Goal: Find specific page/section: Find specific page/section

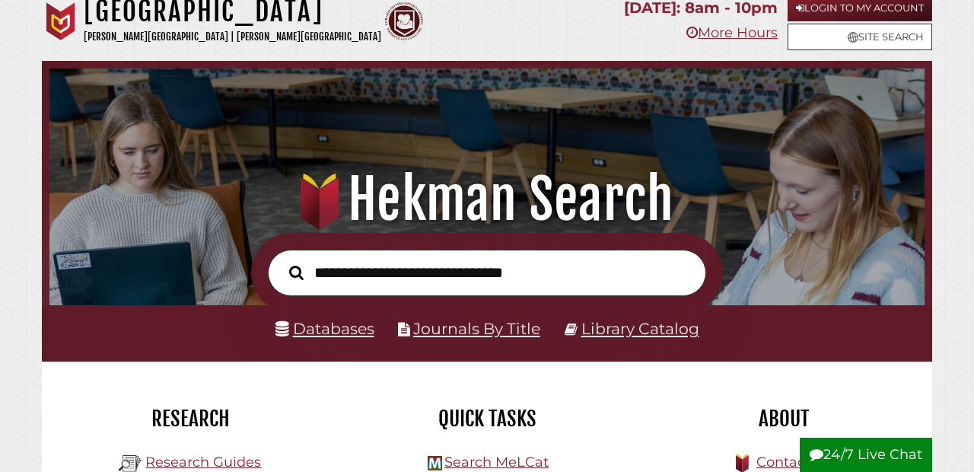
scroll to position [15, 0]
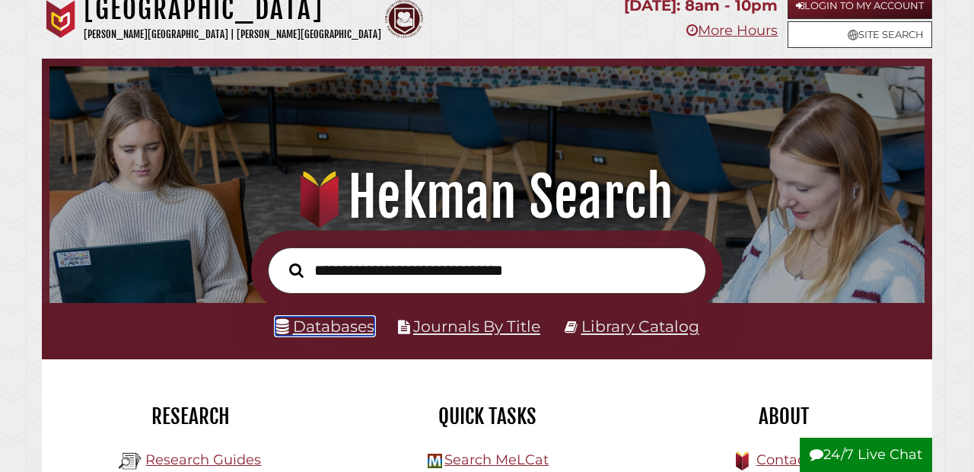
click at [314, 335] on link "Databases" at bounding box center [324, 326] width 99 height 19
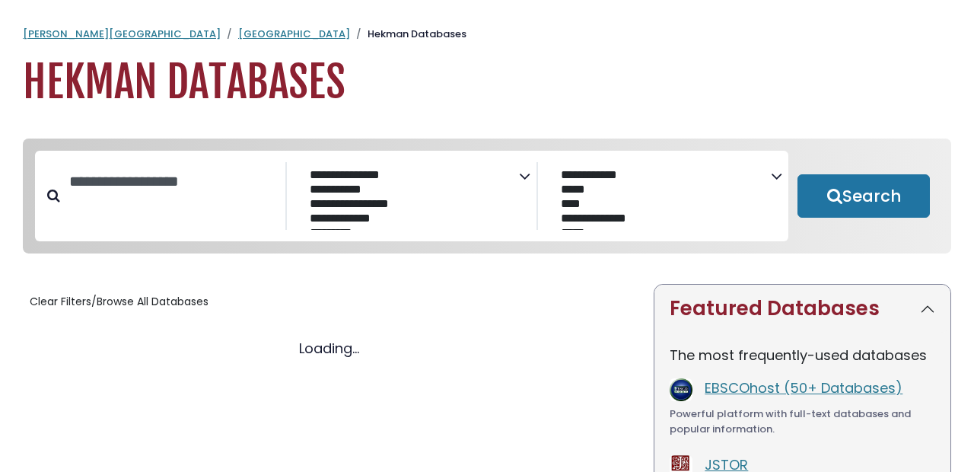
select select "Database Subject Filter"
select select "Database Vendors Filter"
select select "Database Subject Filter"
select select "Database Vendors Filter"
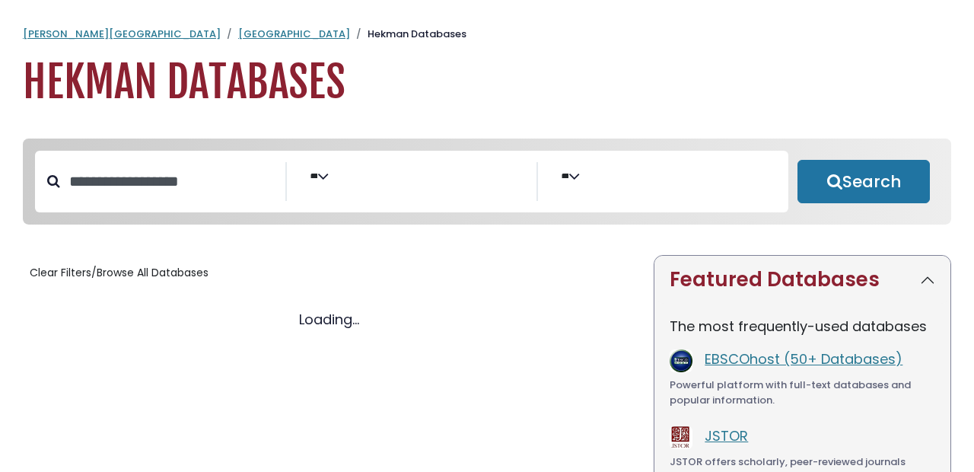
click at [314, 331] on div "Clear Filters/Browse All Databases Loading..." at bounding box center [329, 442] width 631 height 374
select select "Database Subject Filter"
select select "Database Vendors Filter"
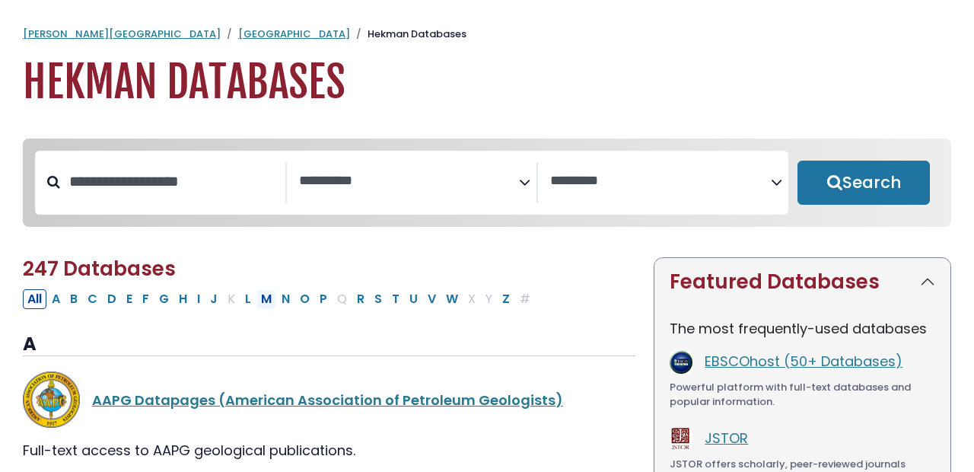
click at [268, 301] on button "M" at bounding box center [266, 299] width 20 height 20
select select "Database Subject Filter"
select select "Database Vendors Filter"
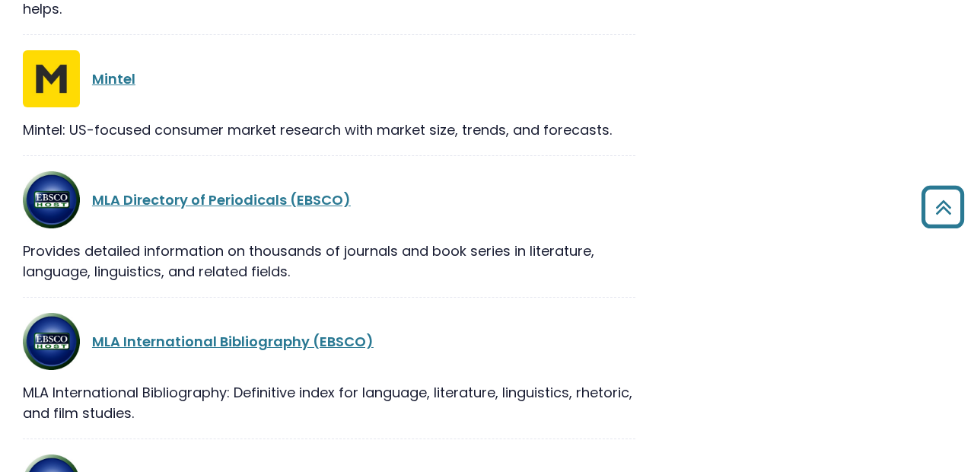
scroll to position [1448, 0]
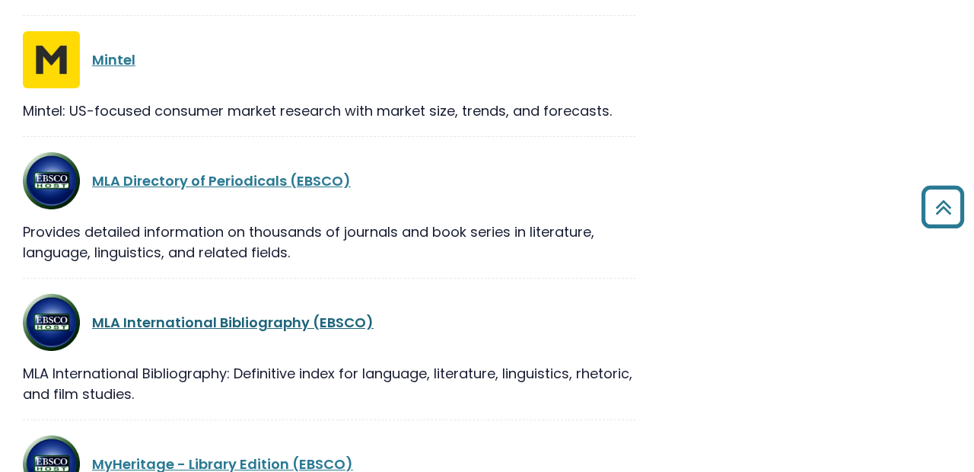
click at [236, 320] on link "MLA International Bibliography (EBSCO)" at bounding box center [233, 322] width 282 height 19
